Goal: Navigation & Orientation: Go to known website

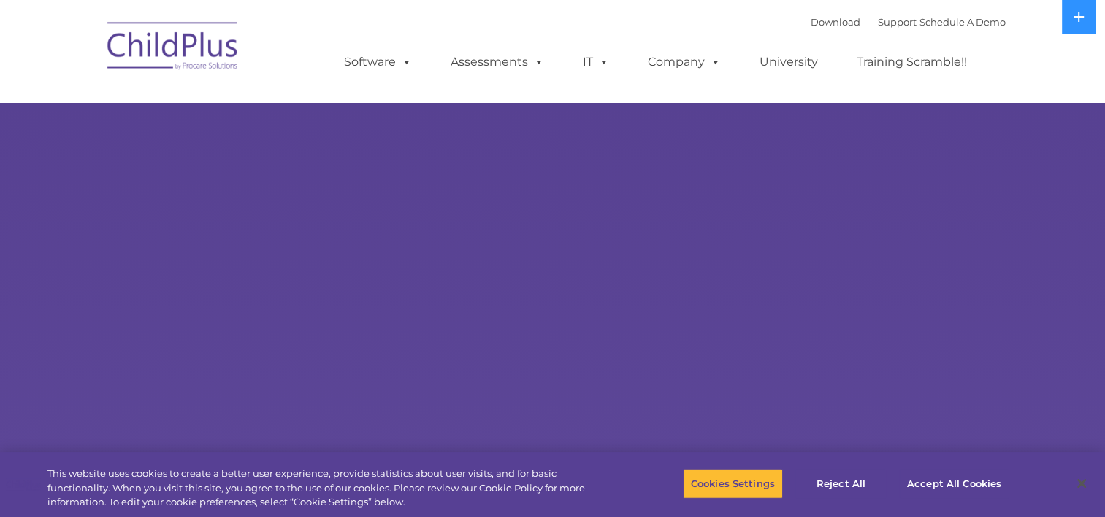
select select "MEDIUM"
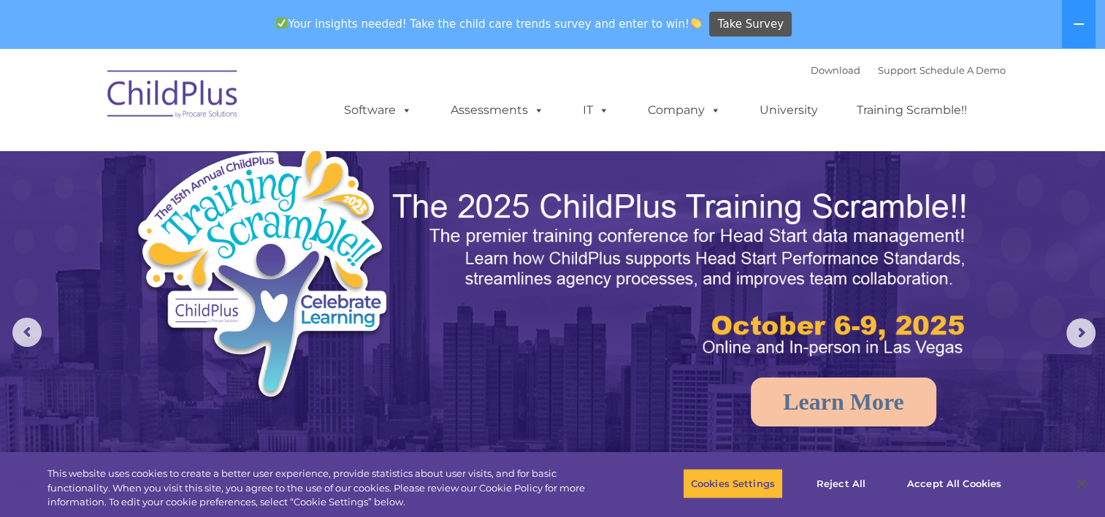
click at [187, 100] on img at bounding box center [173, 96] width 146 height 73
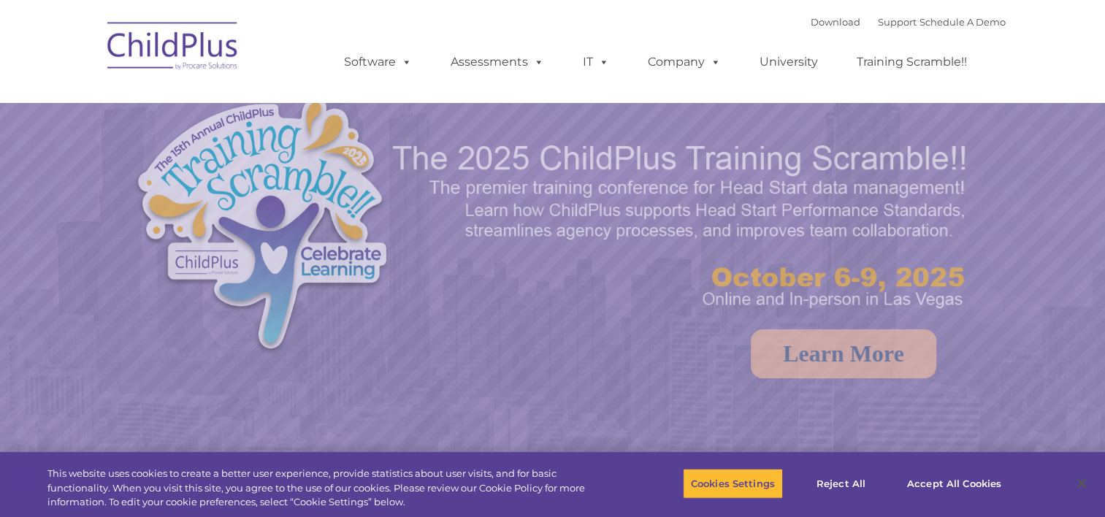
select select "MEDIUM"
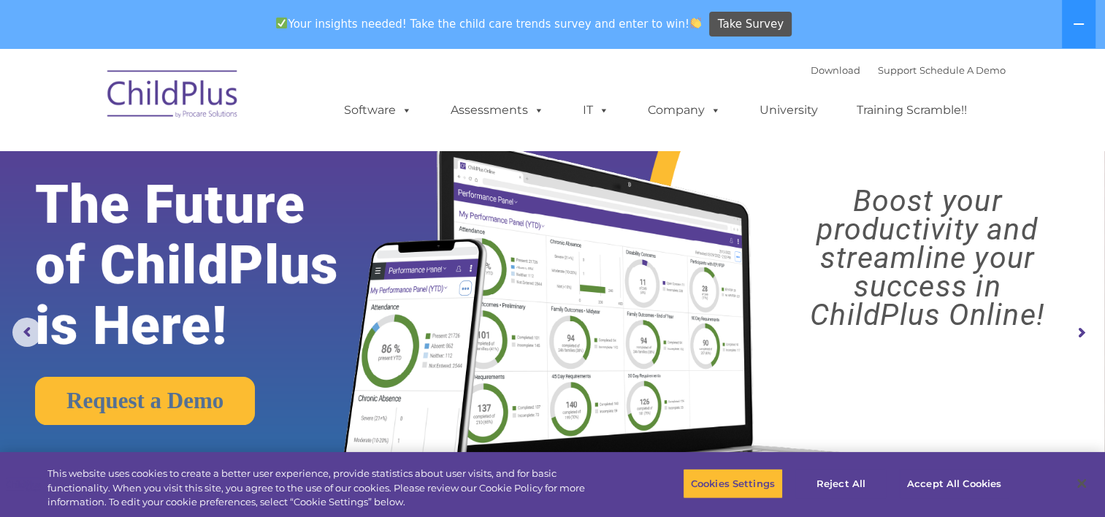
click at [149, 99] on img at bounding box center [173, 96] width 146 height 73
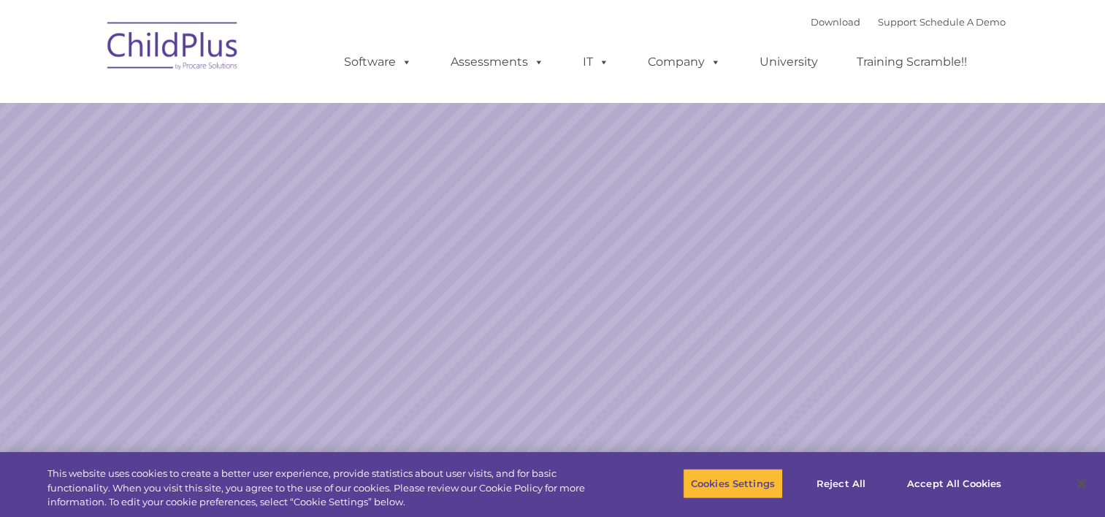
select select "MEDIUM"
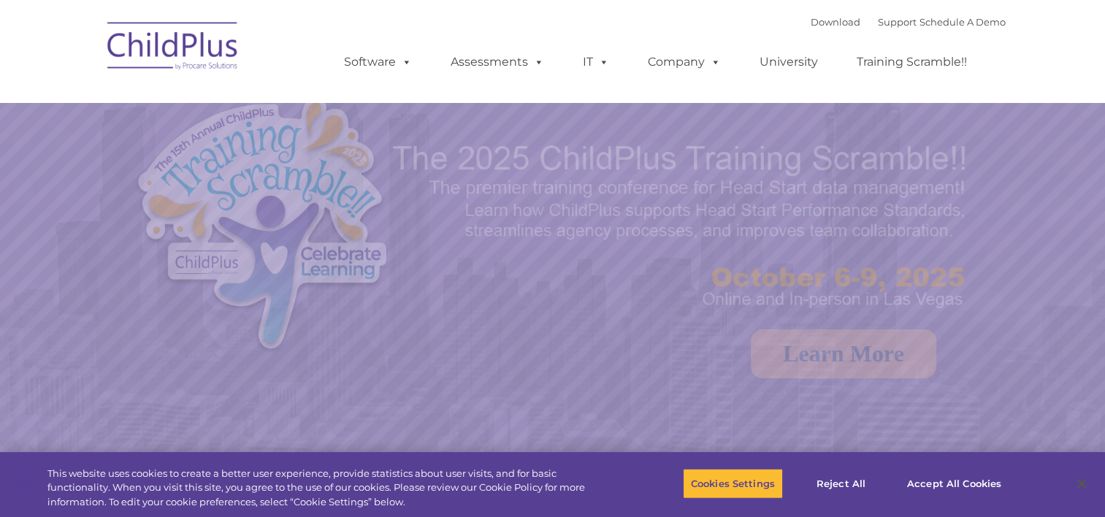
select select "MEDIUM"
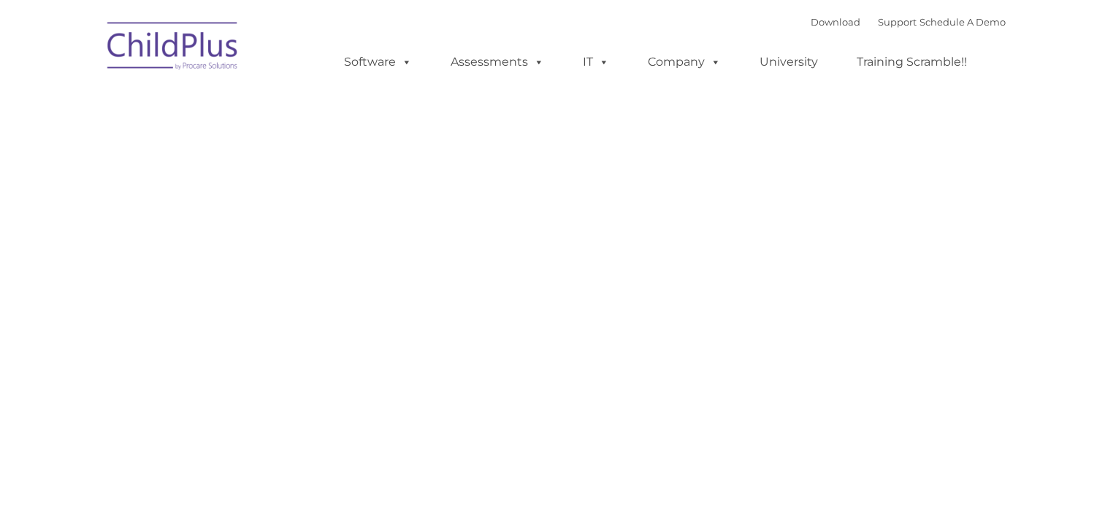
type input ""
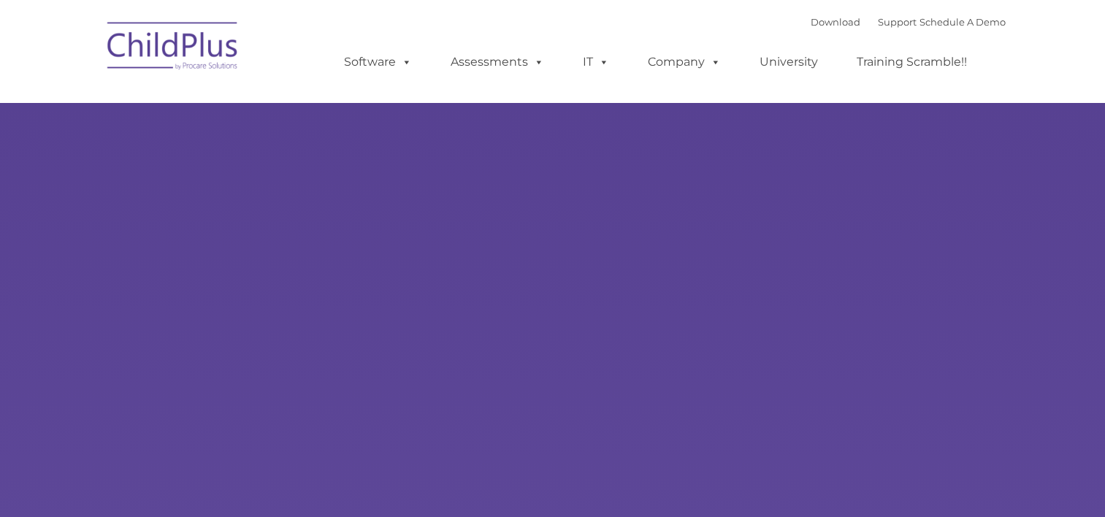
type input ""
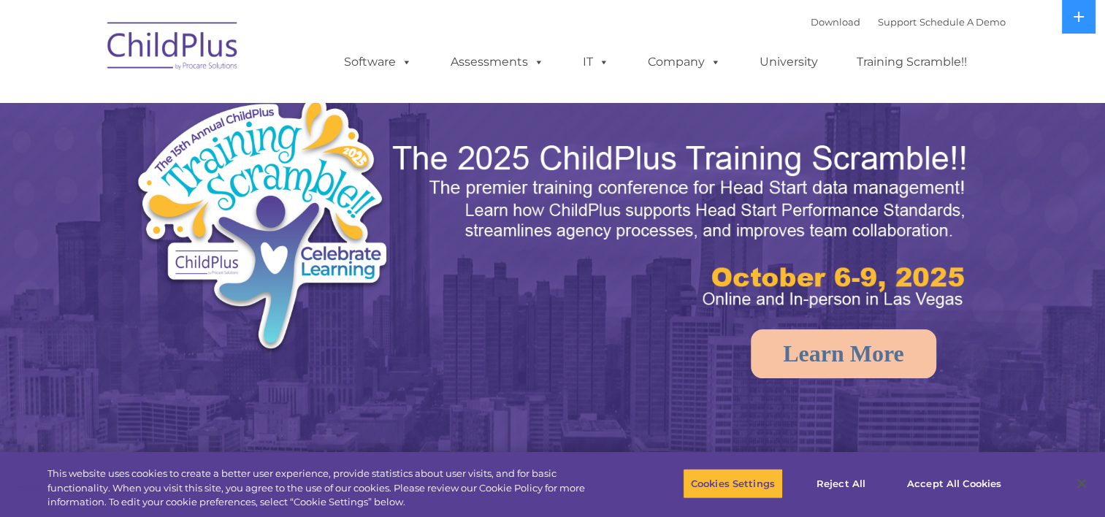
select select "MEDIUM"
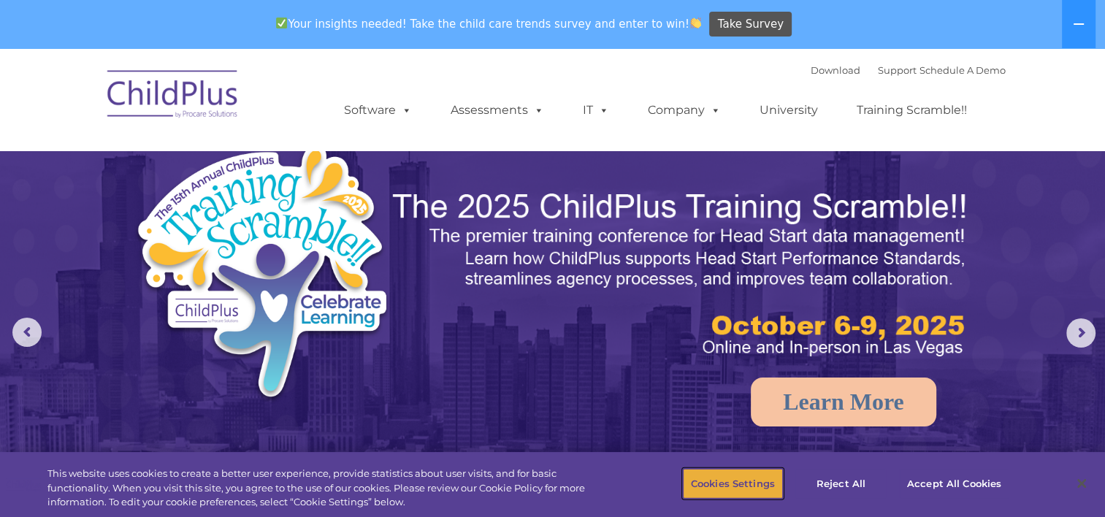
click at [736, 483] on button "Cookies Settings" at bounding box center [733, 483] width 100 height 31
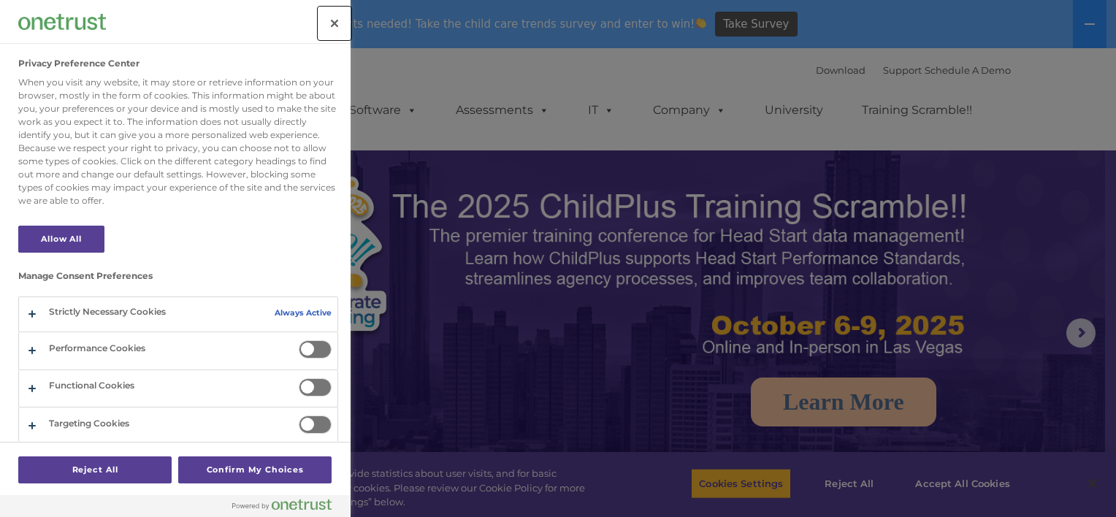
click at [334, 21] on button "Close" at bounding box center [335, 23] width 32 height 32
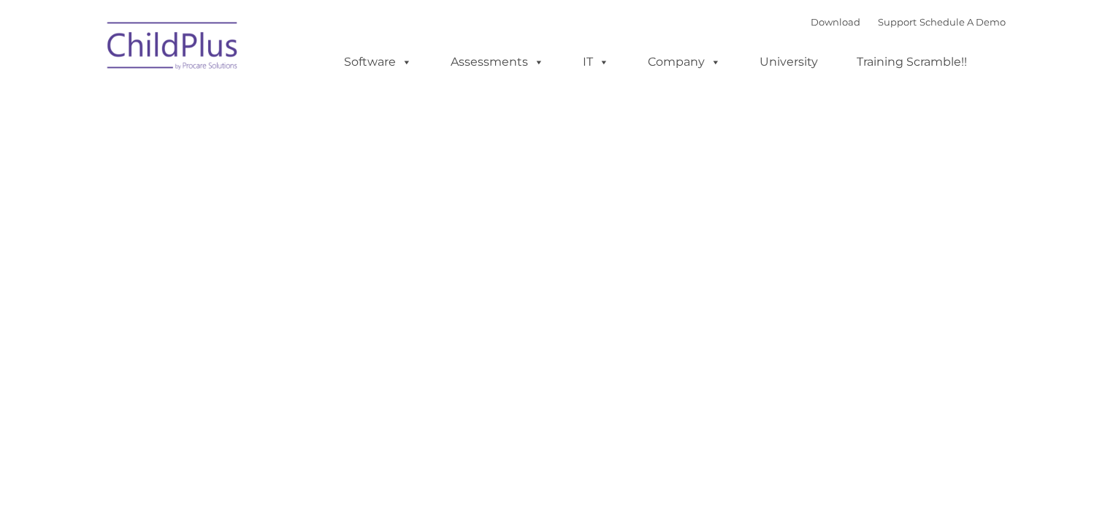
type input ""
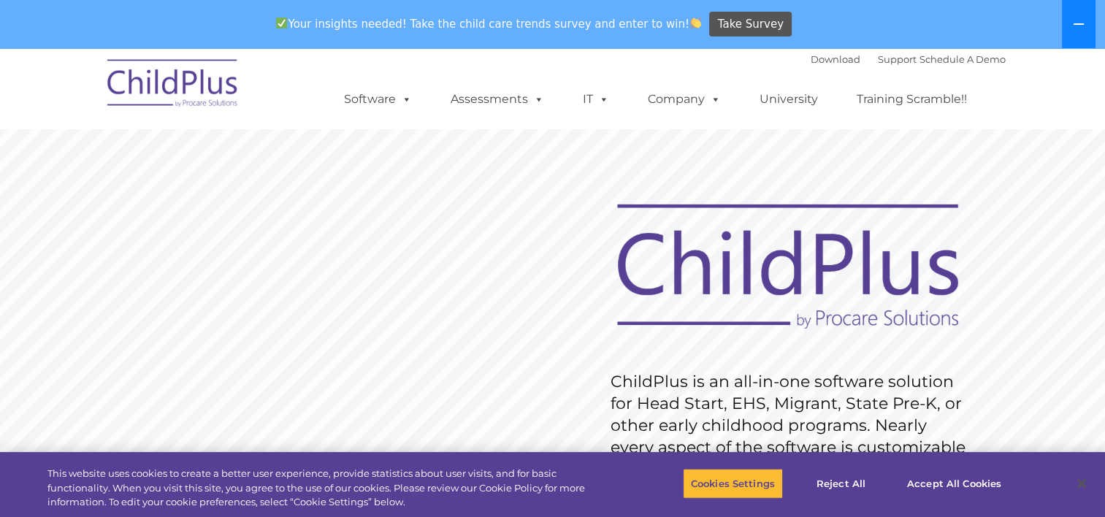
click at [1085, 27] on button at bounding box center [1079, 24] width 34 height 48
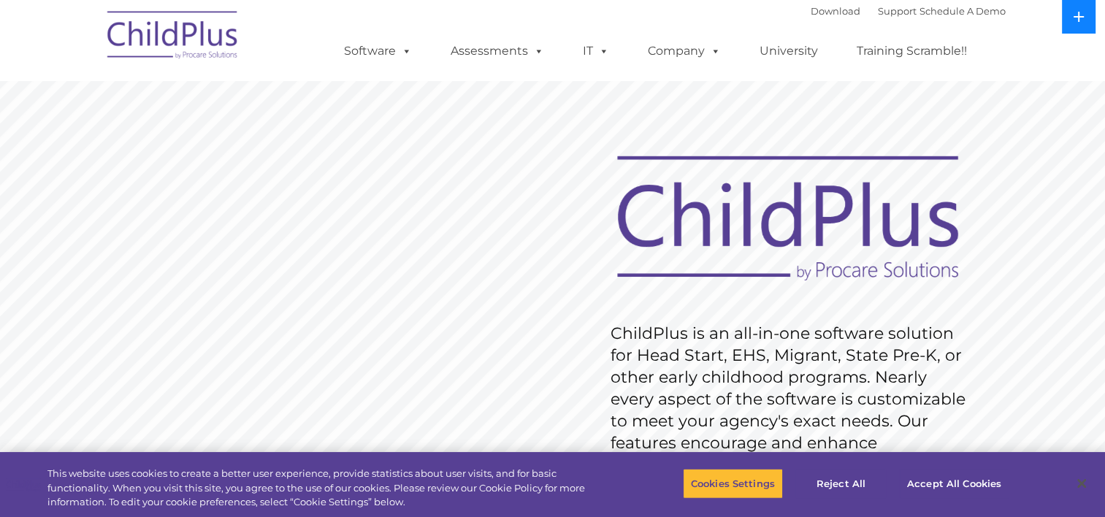
click at [1085, 27] on button at bounding box center [1079, 17] width 34 height 34
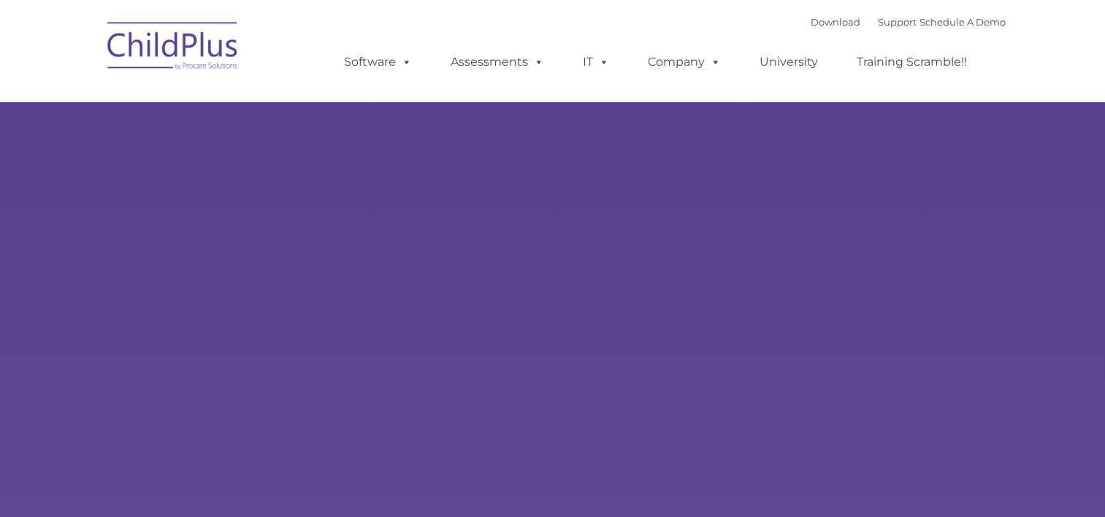
type input ""
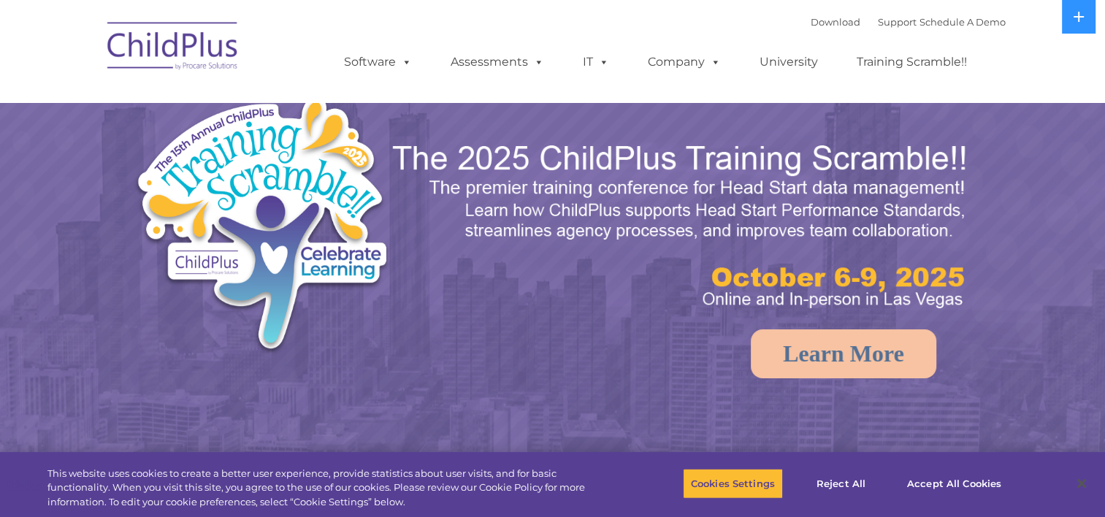
select select "MEDIUM"
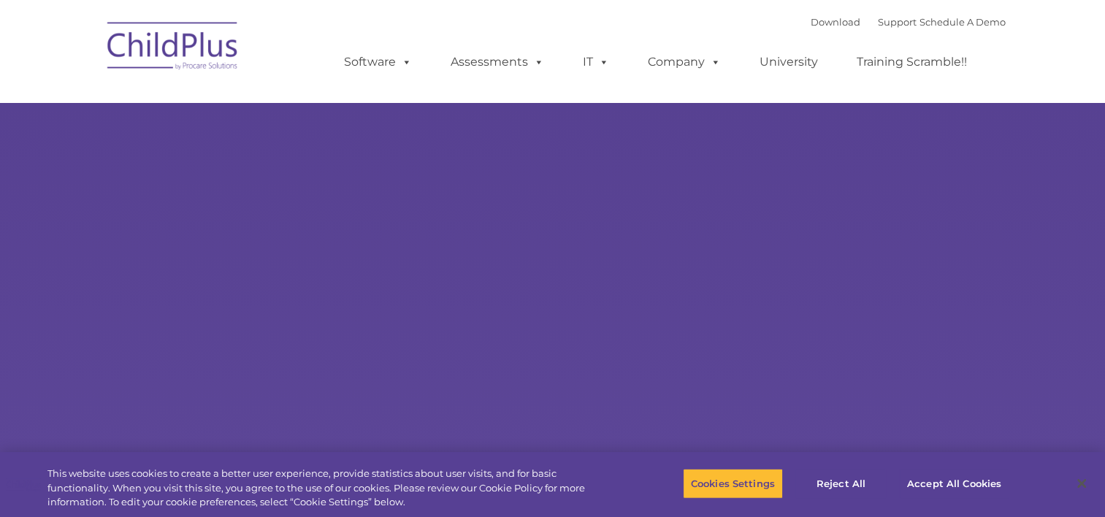
type input ""
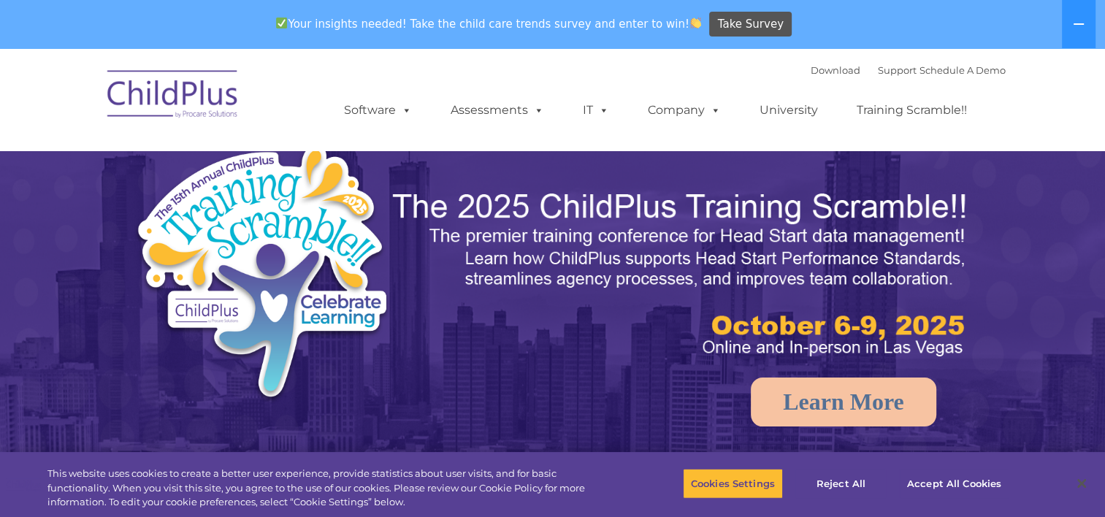
select select "MEDIUM"
click at [184, 110] on img at bounding box center [173, 96] width 146 height 73
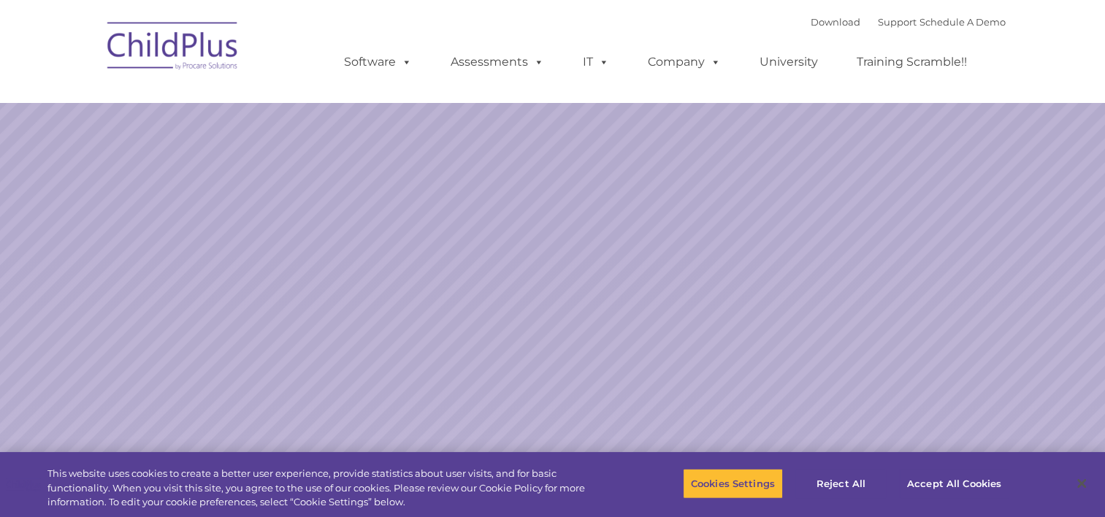
select select "MEDIUM"
